Goal: Find specific page/section: Find specific page/section

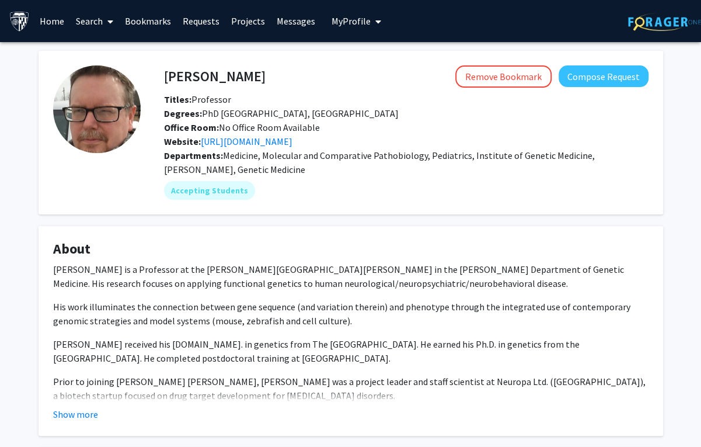
click at [189, 14] on link "Requests" at bounding box center [201, 21] width 48 height 41
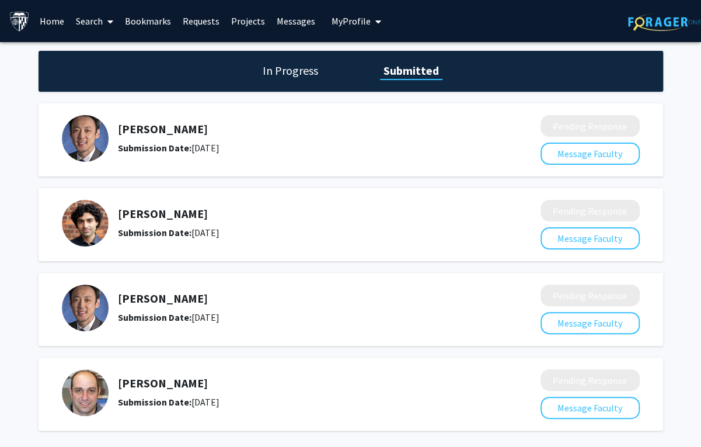
click at [269, 65] on h1 "In Progress" at bounding box center [290, 70] width 62 height 16
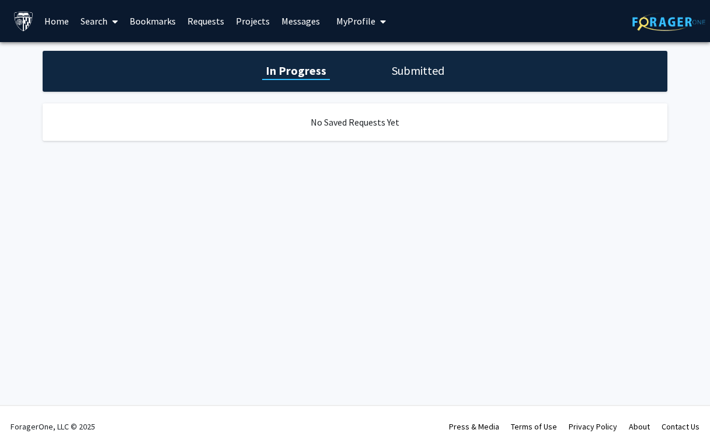
click at [461, 74] on div "In Progress Submitted" at bounding box center [355, 71] width 625 height 41
click at [446, 74] on div "In Progress Submitted" at bounding box center [355, 71] width 625 height 41
click at [407, 62] on h1 "Submitted" at bounding box center [418, 70] width 60 height 16
